Goal: Book appointment/travel/reservation

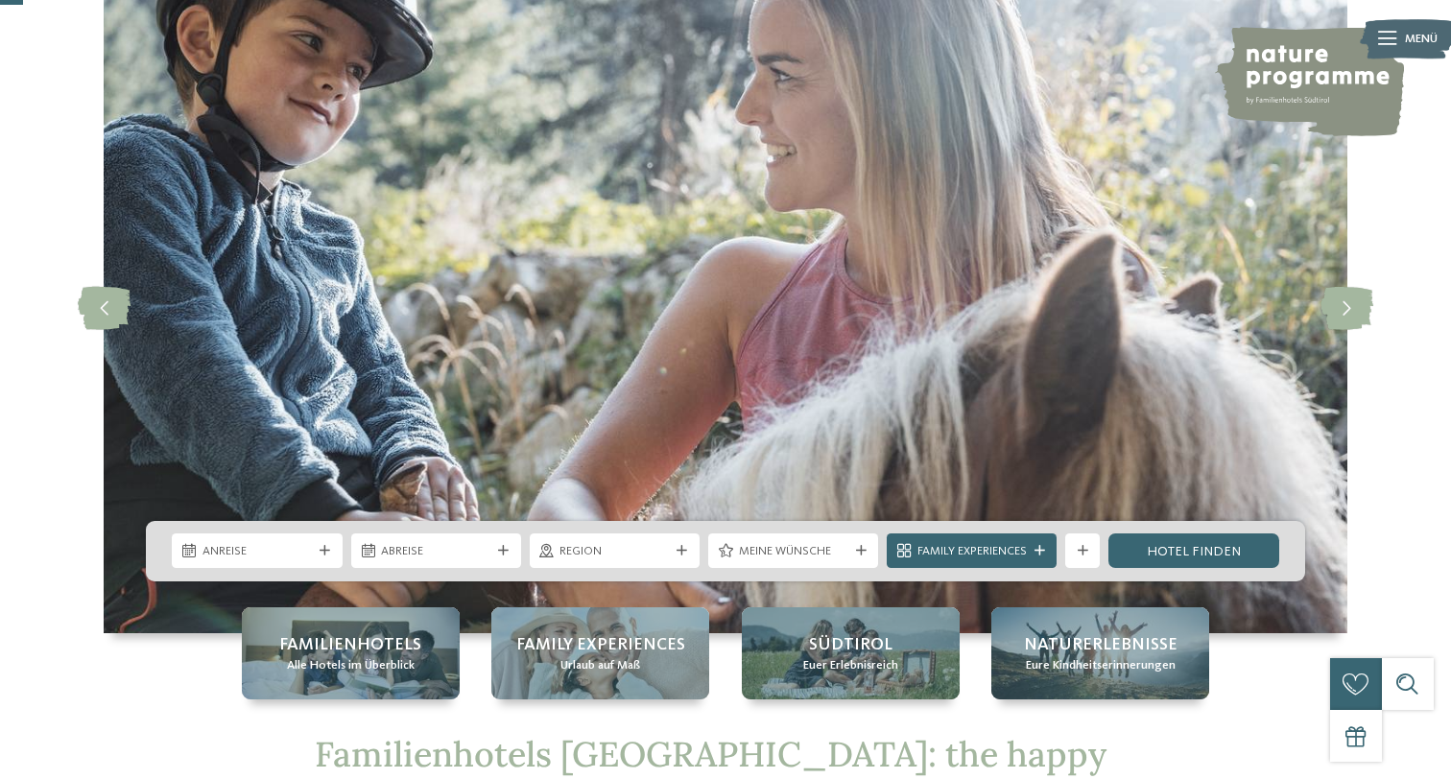
scroll to position [117, 0]
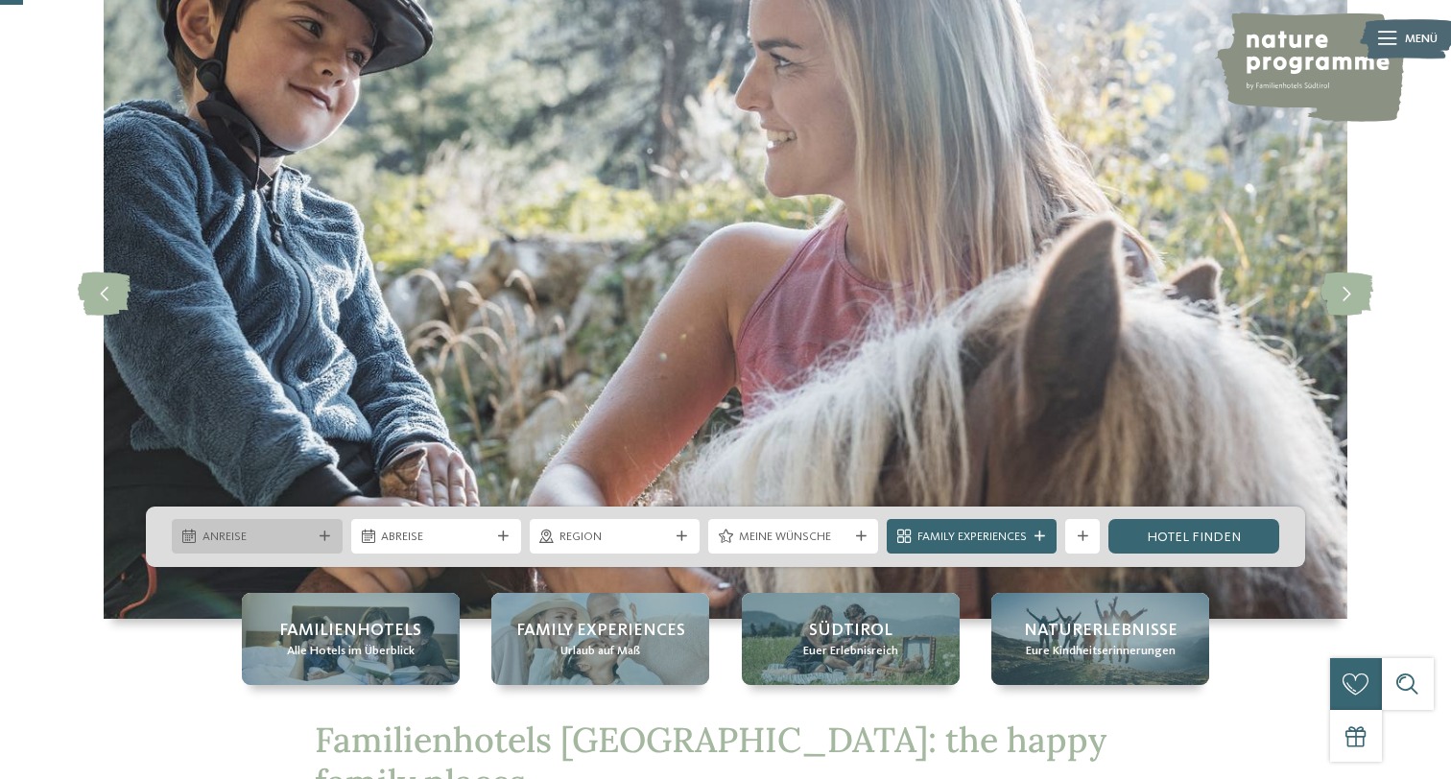
click at [292, 542] on span "Anreise" at bounding box center [256, 537] width 109 height 17
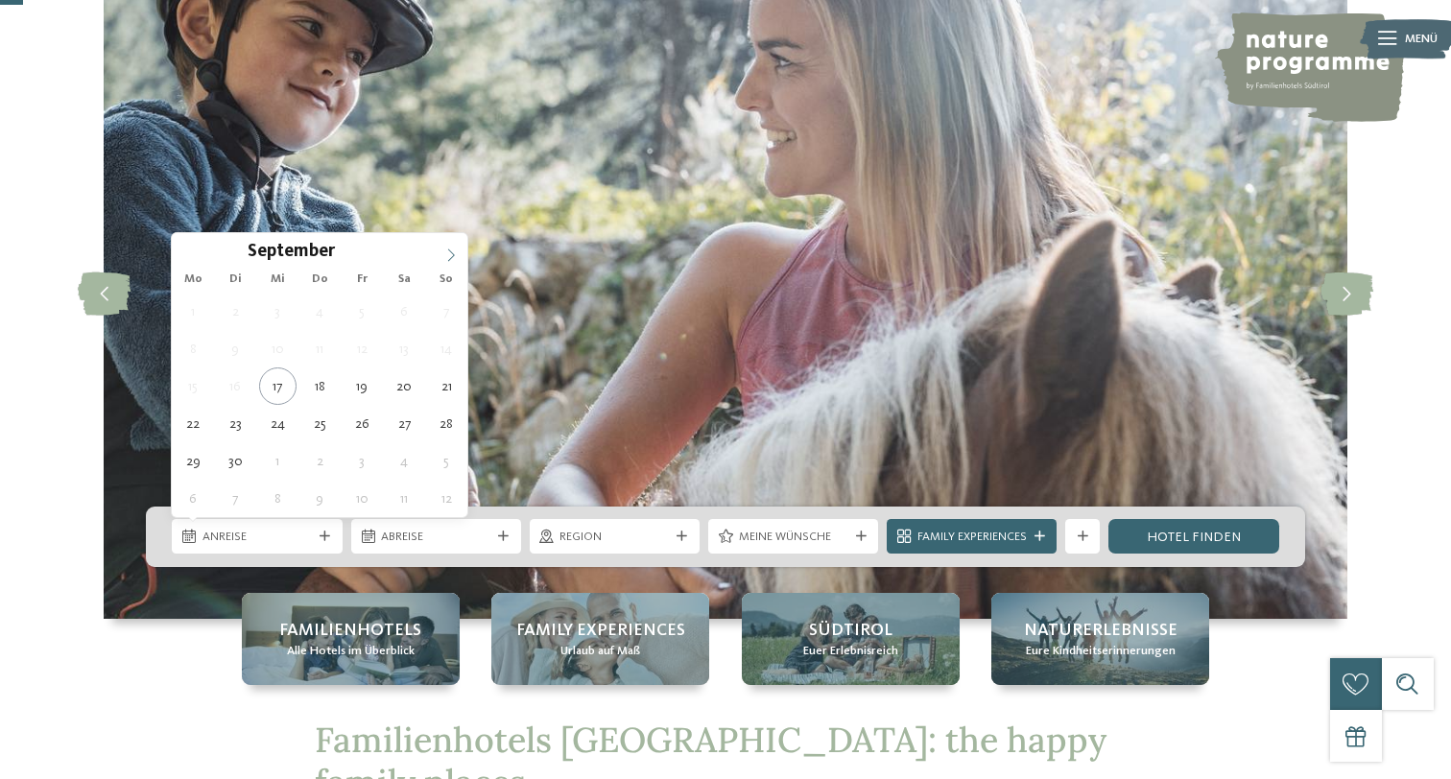
click at [446, 256] on icon at bounding box center [450, 255] width 13 height 13
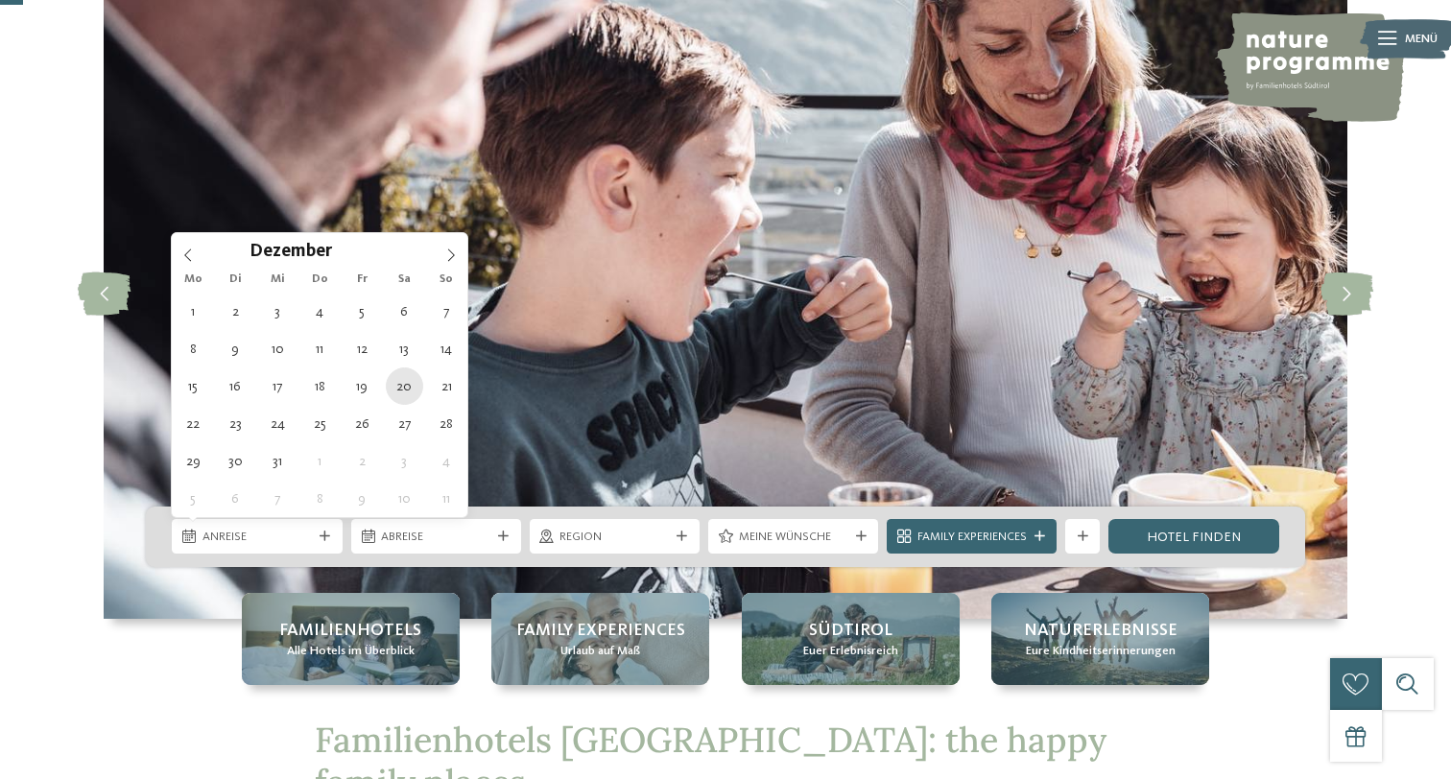
type div "[DATE]"
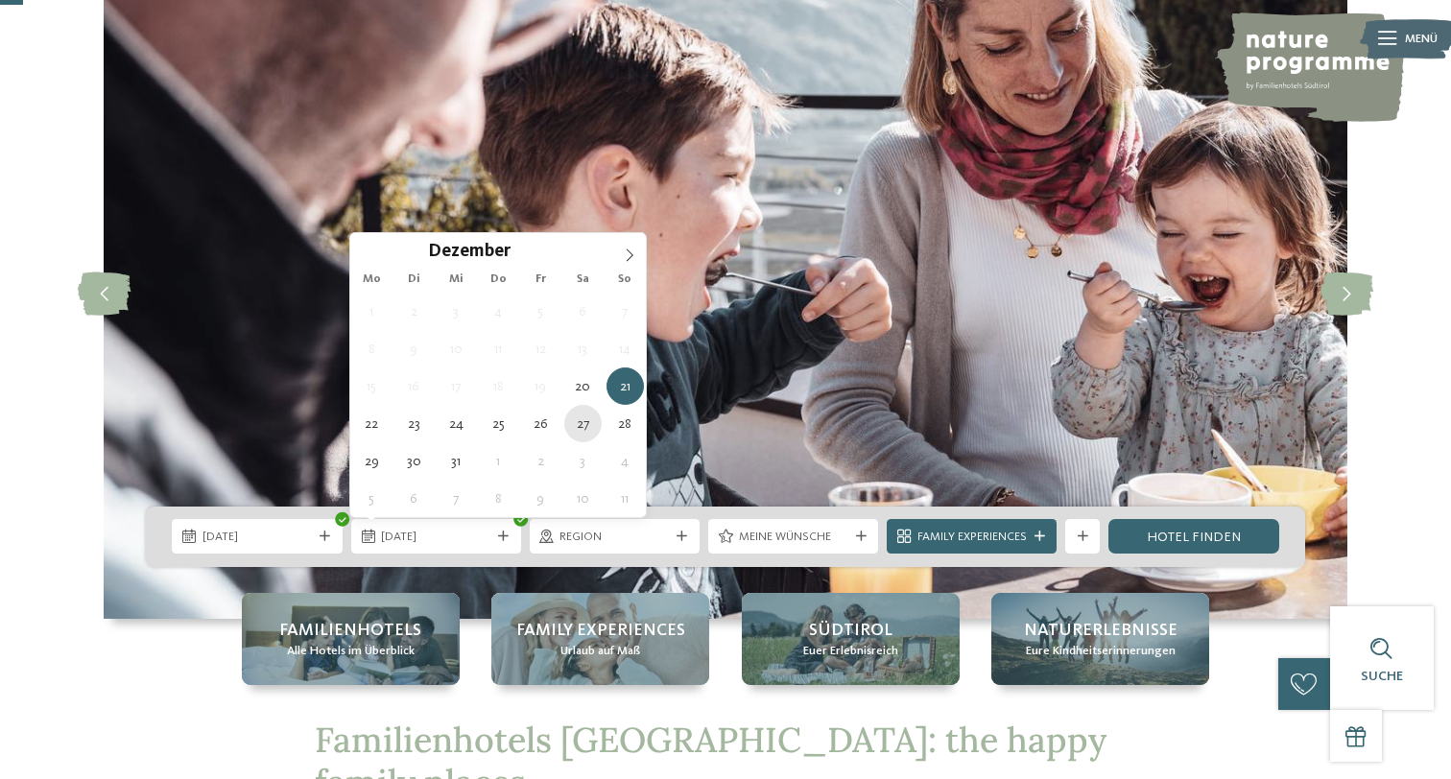
type div "[DATE]"
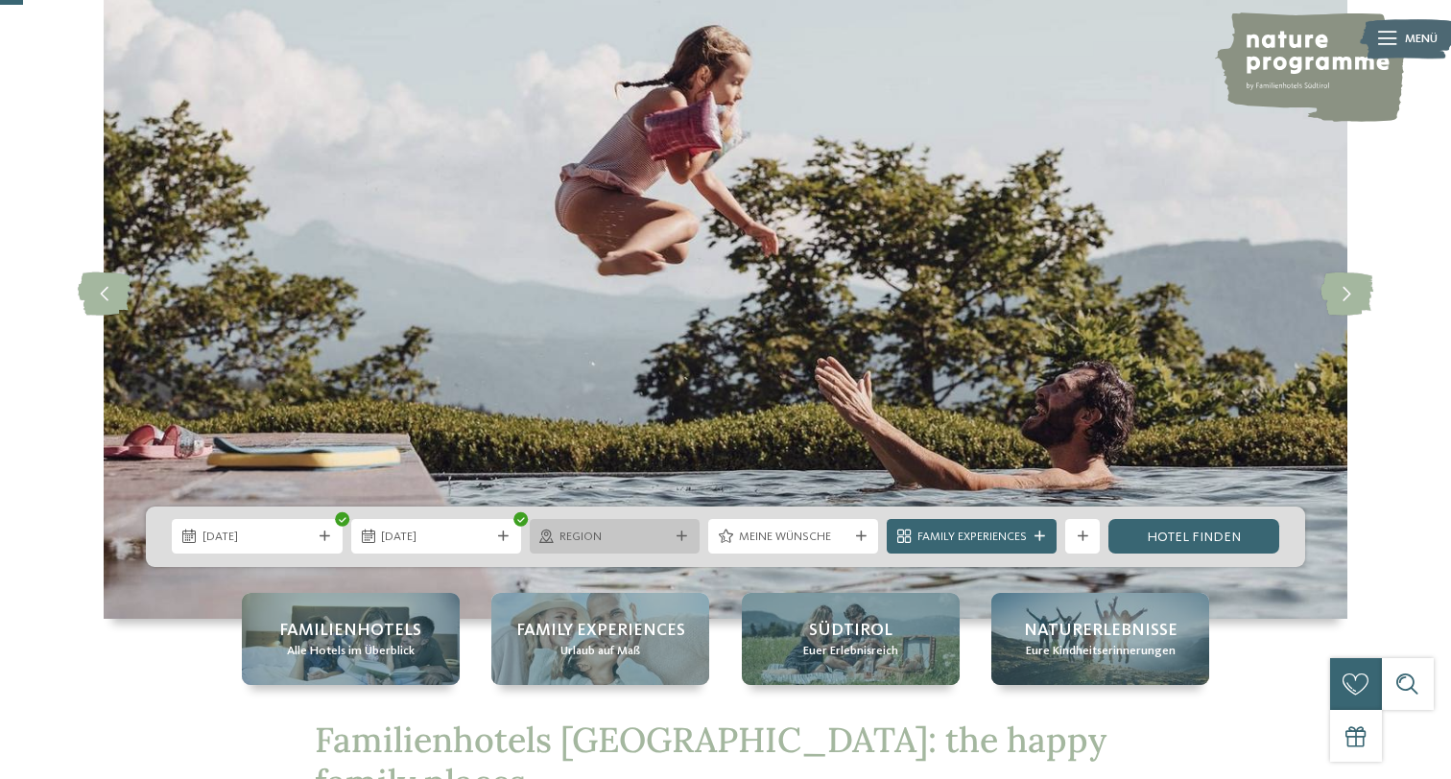
click at [670, 538] on div "Region" at bounding box center [615, 537] width 118 height 18
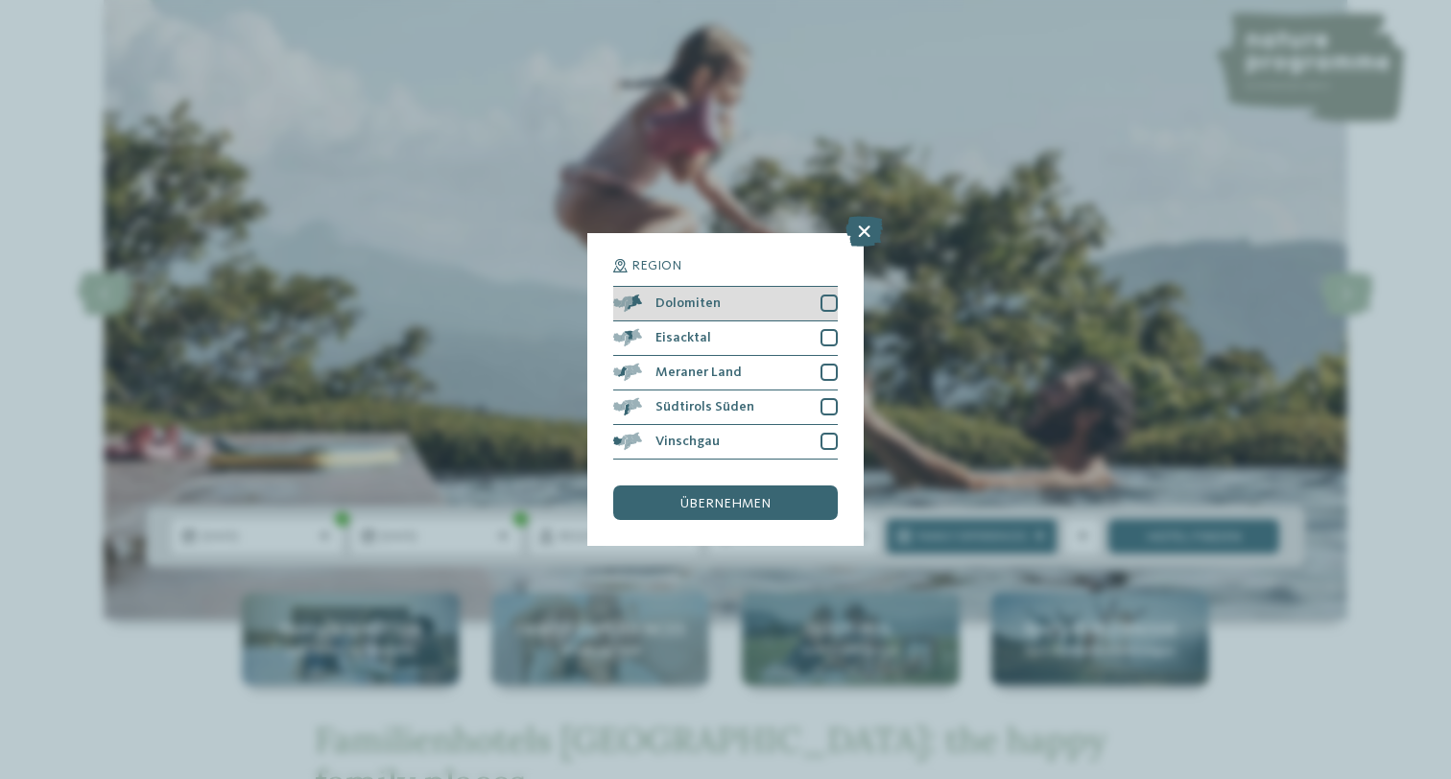
click at [832, 302] on div at bounding box center [829, 303] width 17 height 17
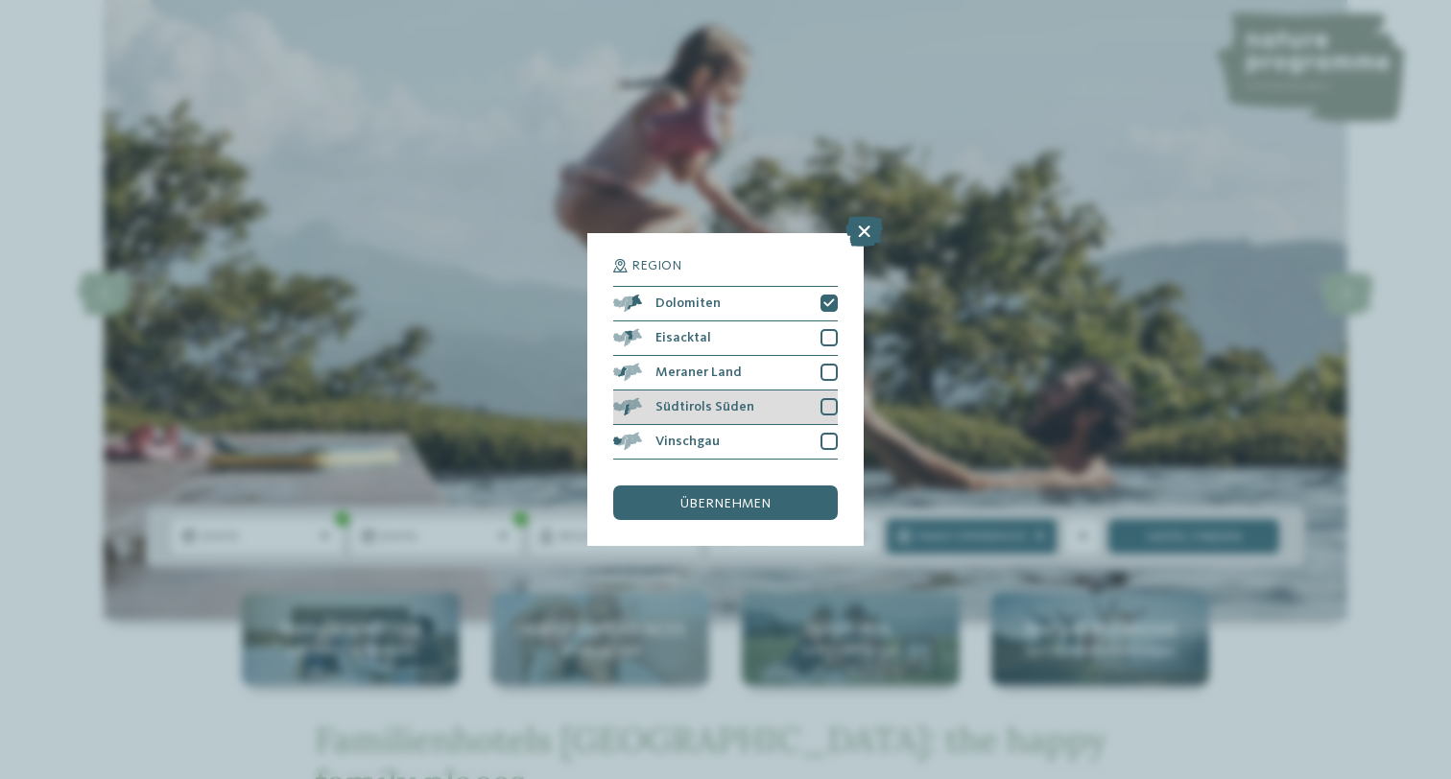
click at [812, 407] on div "Südtirols Süden" at bounding box center [725, 408] width 225 height 35
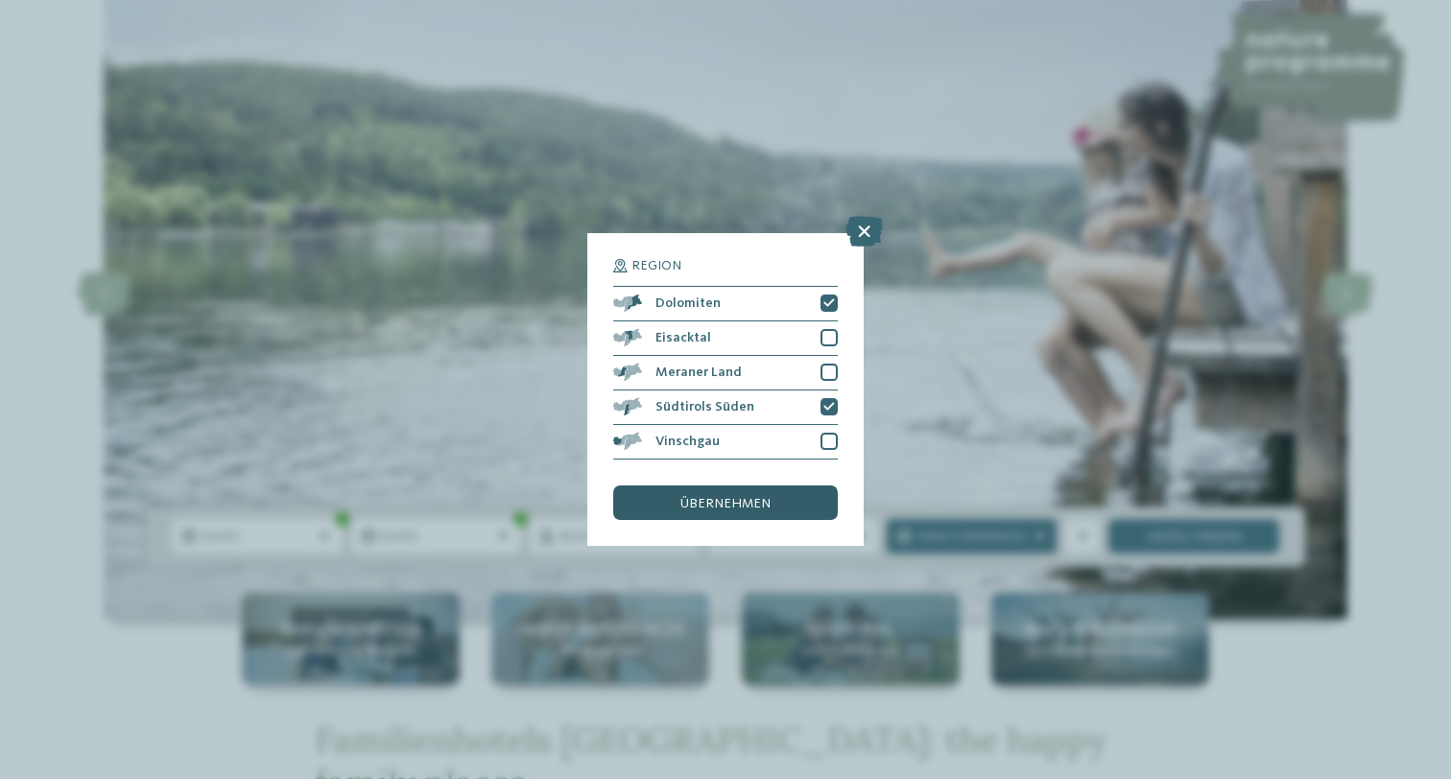
click at [761, 497] on span "übernehmen" at bounding box center [725, 503] width 90 height 13
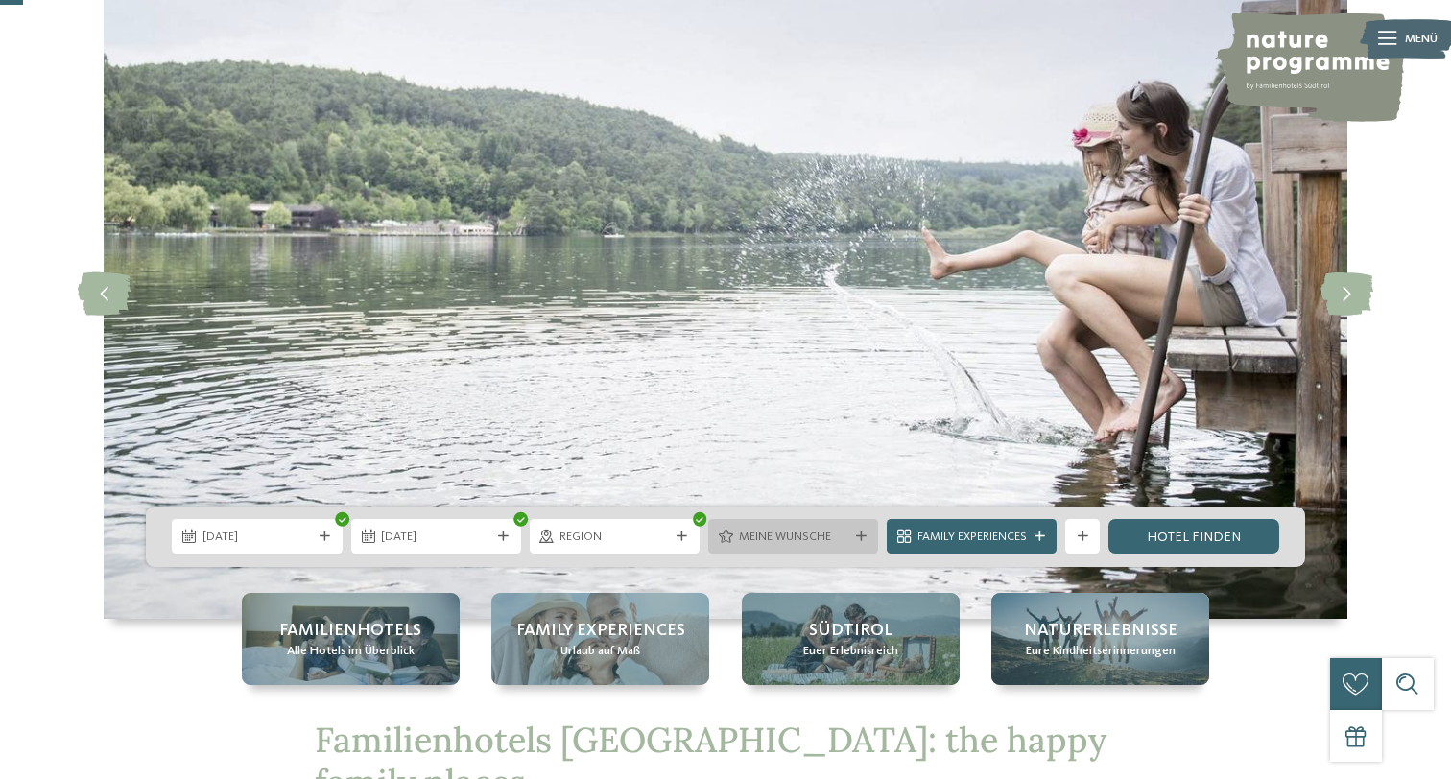
click at [821, 528] on div "Meine Wünsche" at bounding box center [793, 537] width 118 height 18
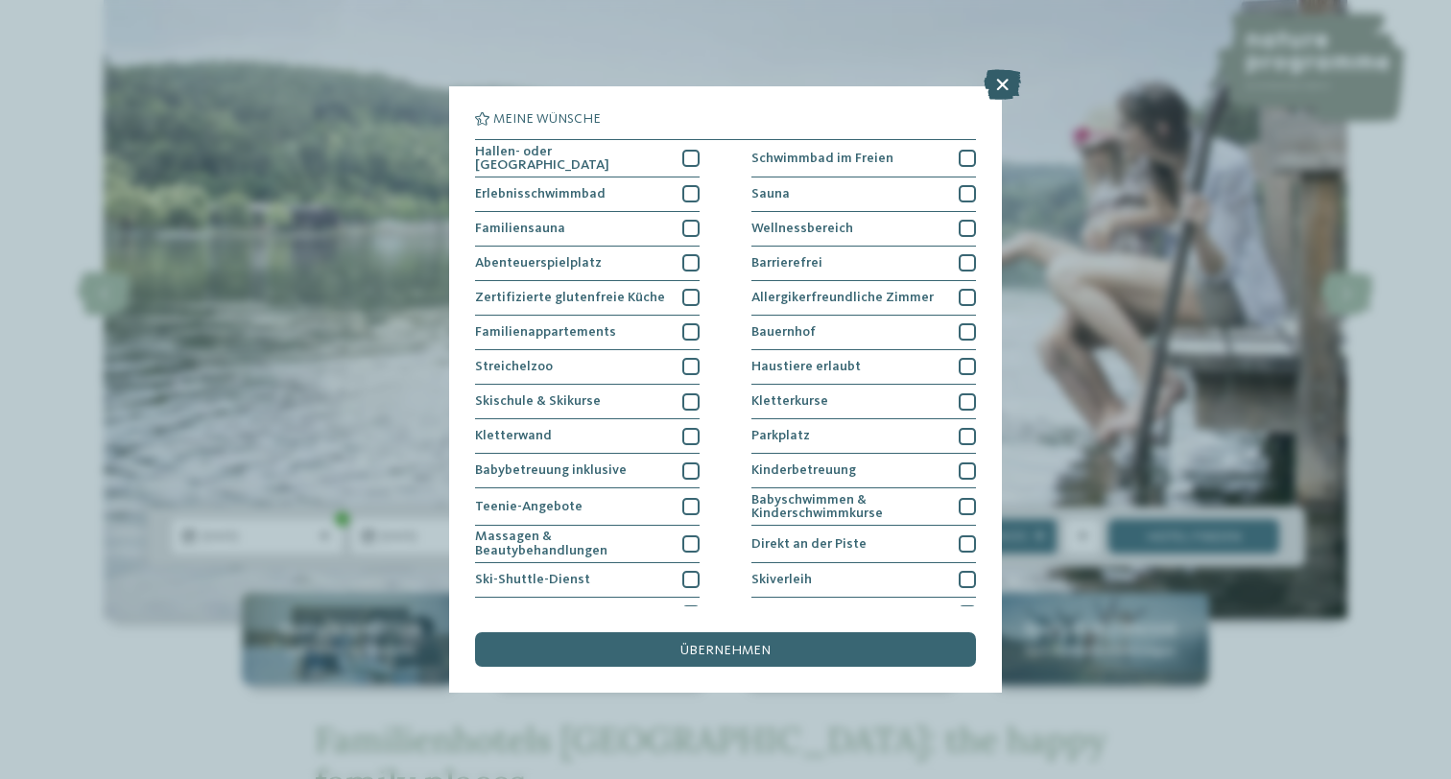
click at [990, 99] on icon at bounding box center [1002, 84] width 37 height 31
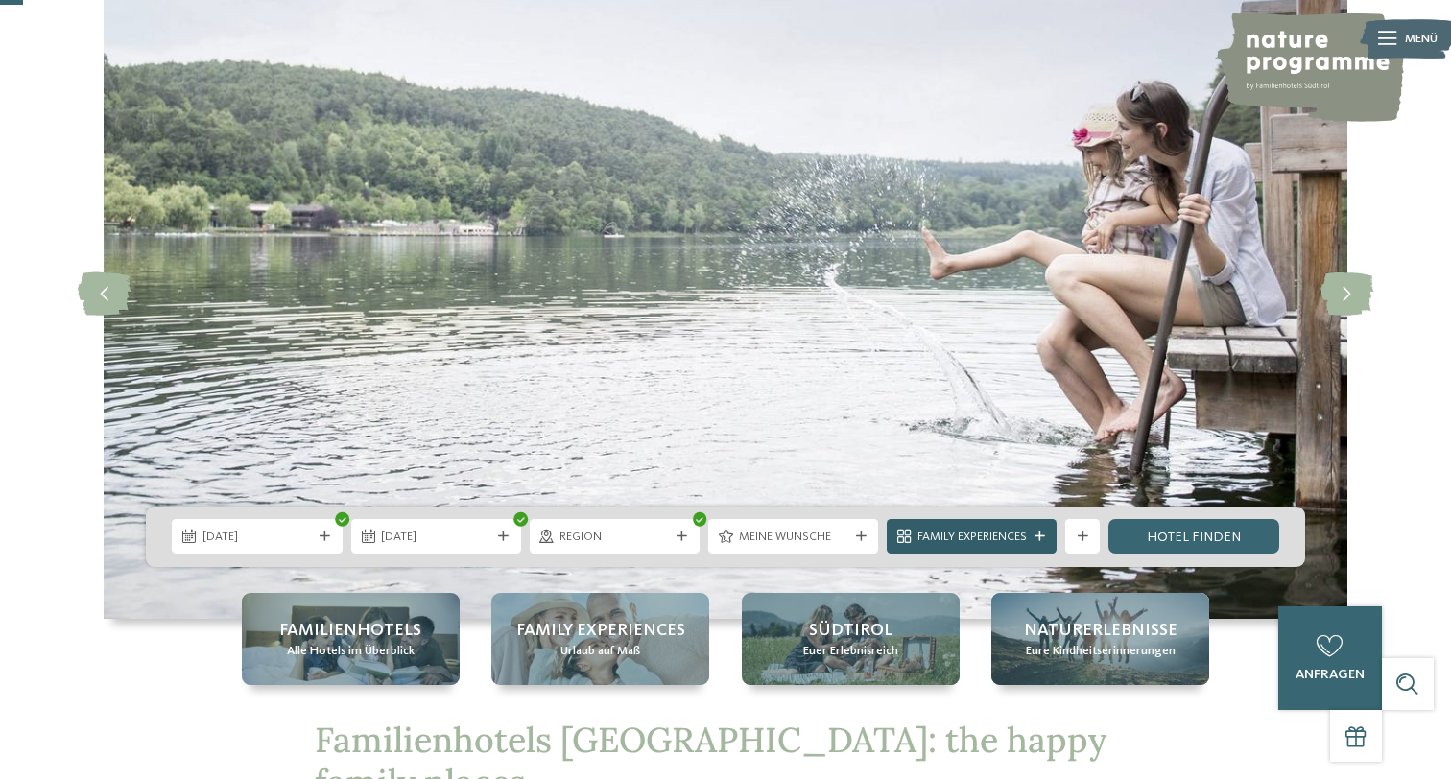
click at [1028, 540] on div "Family Experiences" at bounding box center [972, 537] width 118 height 18
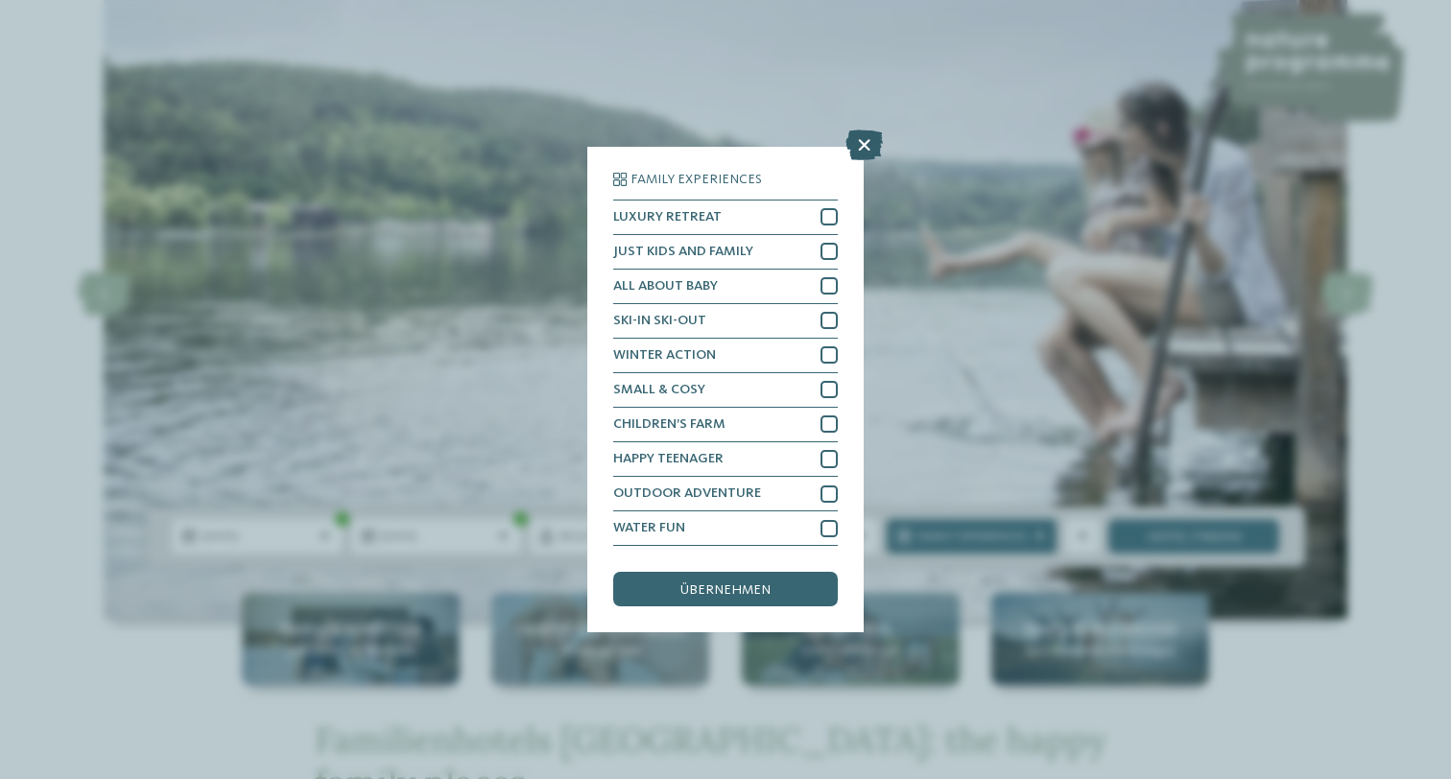
click at [862, 151] on icon at bounding box center [863, 145] width 37 height 31
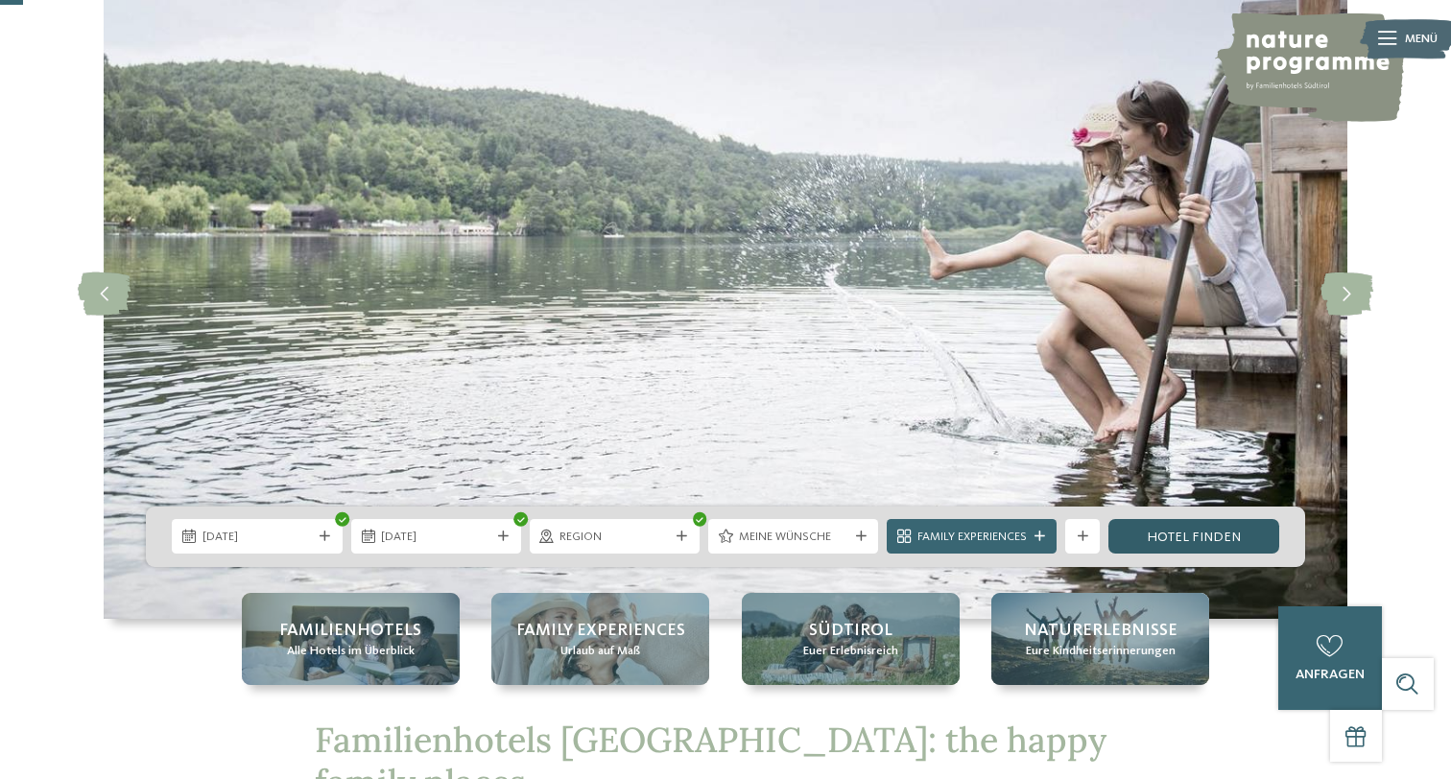
click at [1183, 539] on link "Hotel finden" at bounding box center [1193, 536] width 170 height 35
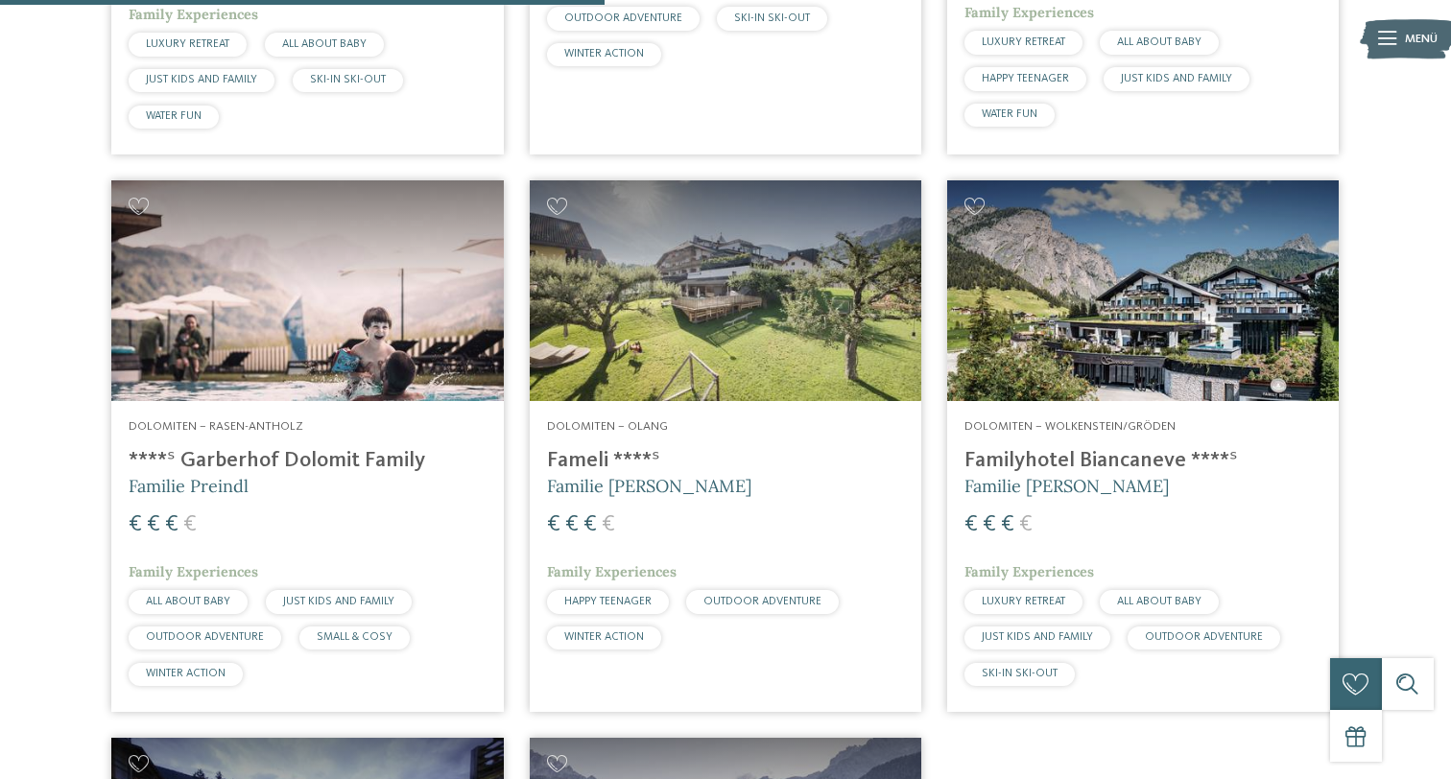
scroll to position [1081, 0]
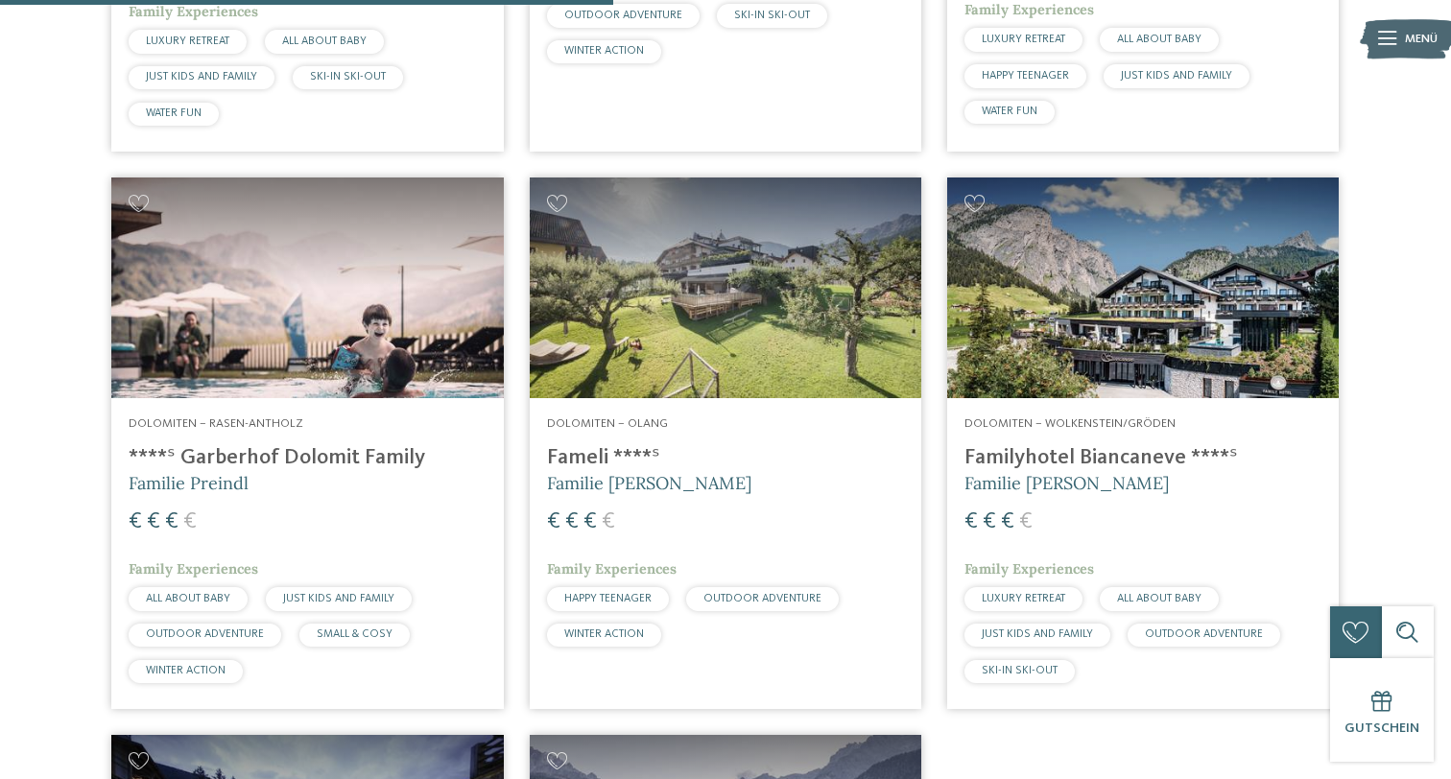
click at [456, 301] on img at bounding box center [307, 288] width 392 height 221
